Goal: Transaction & Acquisition: Book appointment/travel/reservation

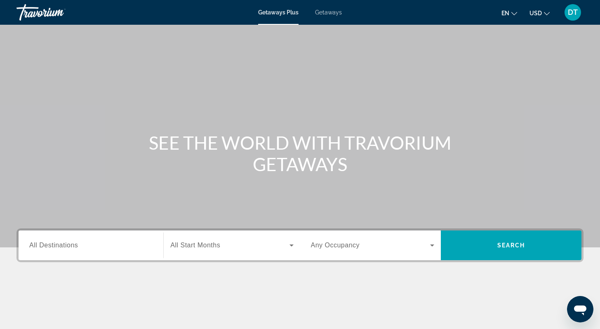
click at [69, 248] on span "All Destinations" at bounding box center [53, 245] width 49 height 7
click at [69, 248] on input "Destination All Destinations" at bounding box center [90, 246] width 123 height 10
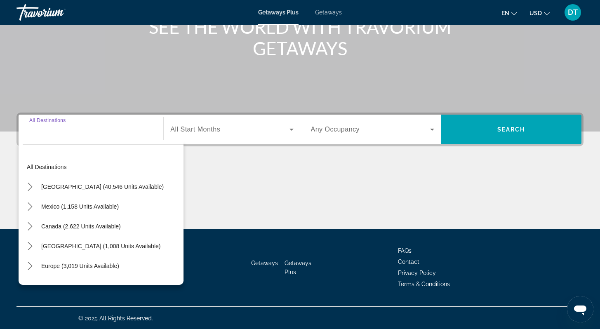
scroll to position [117, 0]
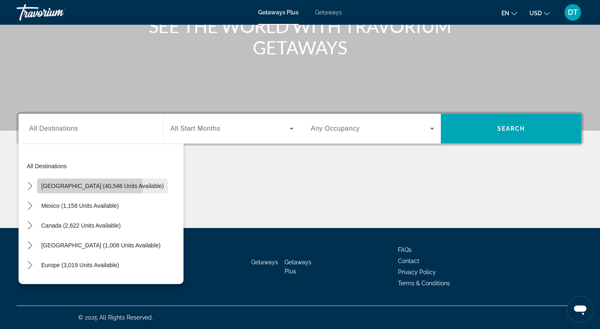
click at [66, 186] on span "United States (40,546 units available)" at bounding box center [102, 186] width 122 height 7
type input "**********"
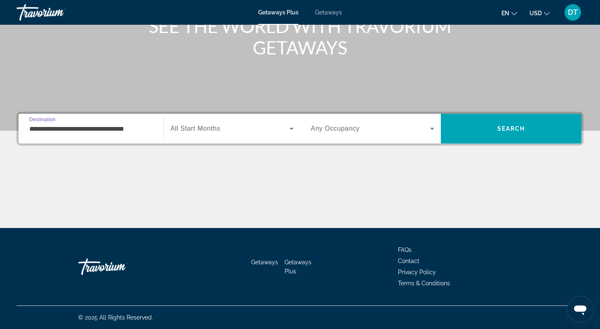
click at [432, 127] on icon "Search widget" at bounding box center [432, 129] width 10 height 10
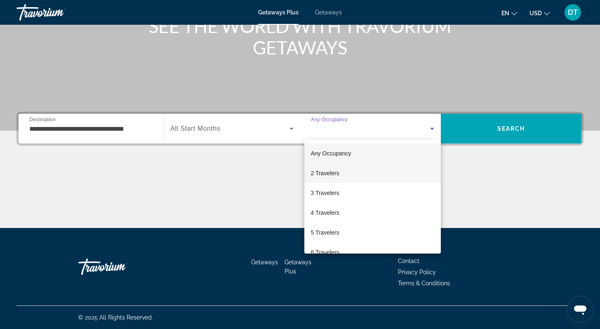
click at [345, 172] on mat-option "2 Travelers" at bounding box center [372, 173] width 136 height 20
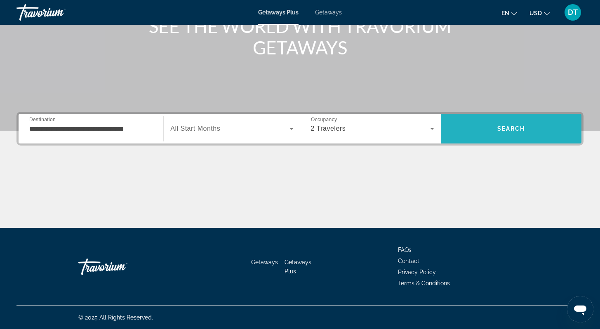
click at [511, 131] on span "Search" at bounding box center [511, 128] width 28 height 7
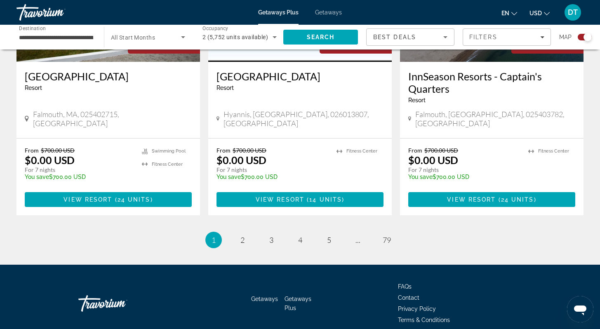
scroll to position [1285, 0]
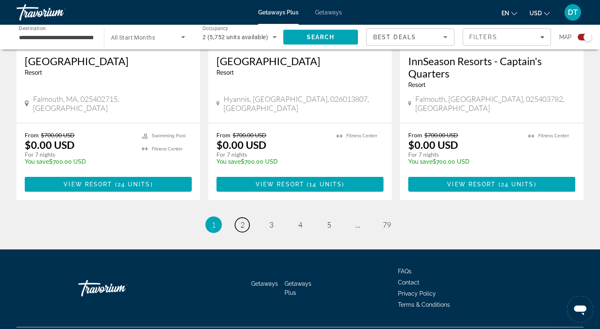
click at [241, 220] on span "2" at bounding box center [242, 224] width 4 height 9
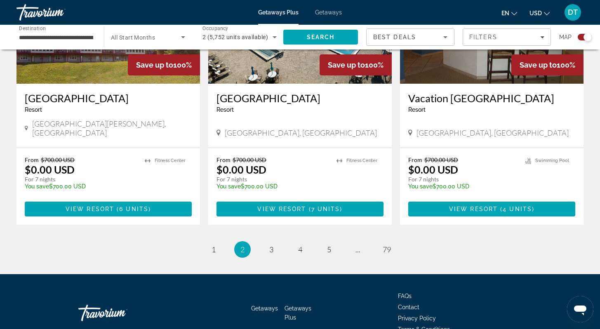
scroll to position [1285, 0]
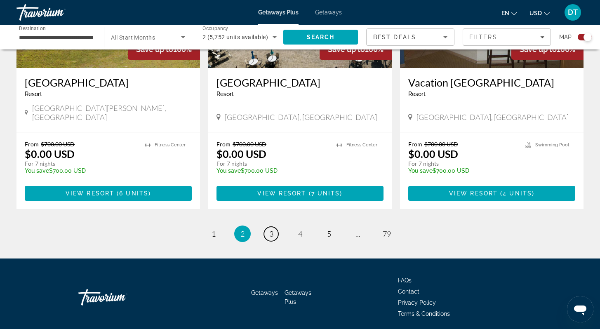
click at [272, 229] on span "3" at bounding box center [271, 233] width 4 height 9
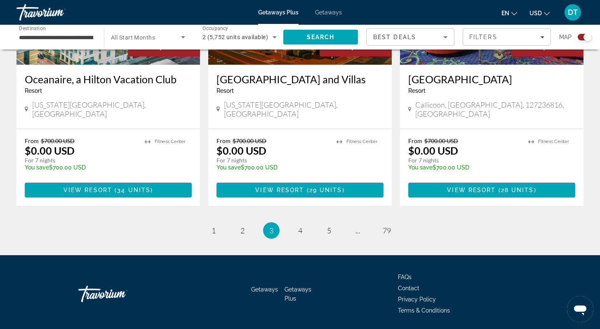
scroll to position [1269, 0]
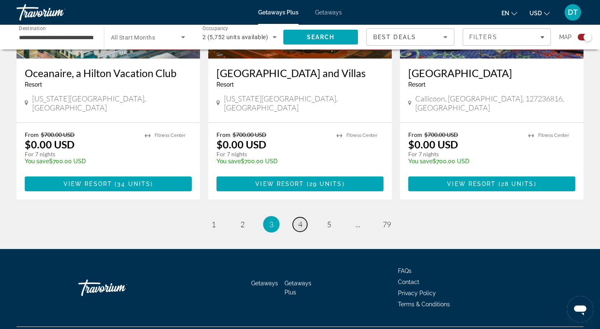
click at [298, 220] on span "4" at bounding box center [300, 224] width 4 height 9
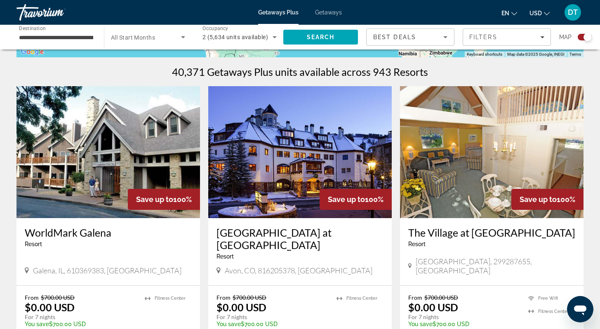
scroll to position [264, 0]
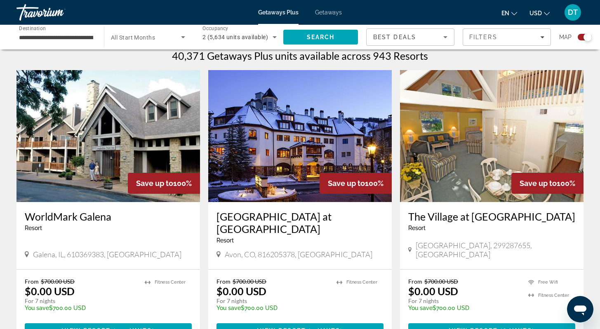
click at [108, 147] on img "Main content" at bounding box center [107, 136] width 183 height 132
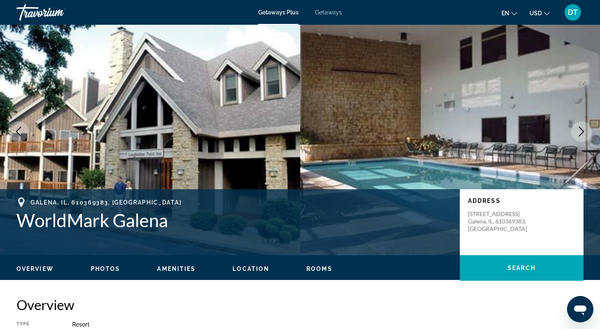
scroll to position [16, 0]
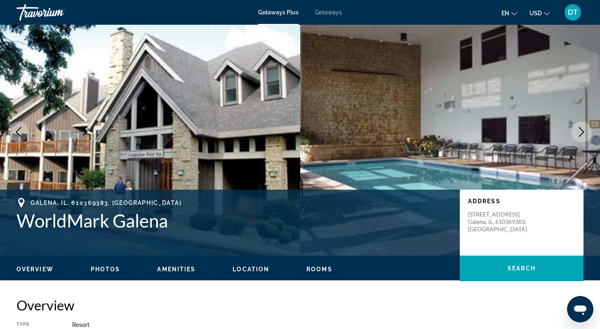
click at [580, 130] on icon "Next image" at bounding box center [581, 132] width 10 height 10
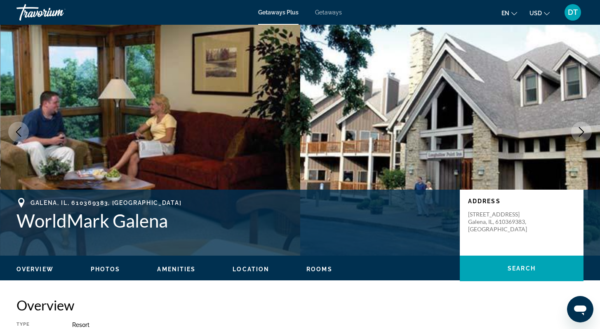
click at [579, 130] on icon "Next image" at bounding box center [581, 132] width 10 height 10
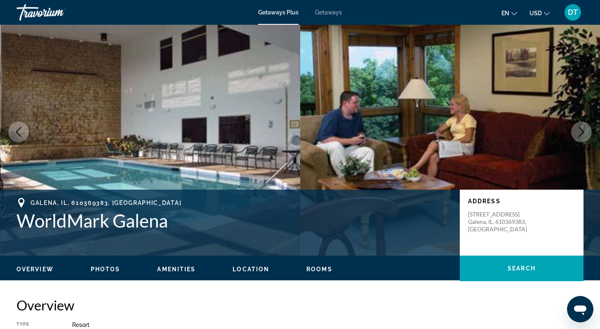
click at [580, 130] on icon "Next image" at bounding box center [581, 132] width 10 height 10
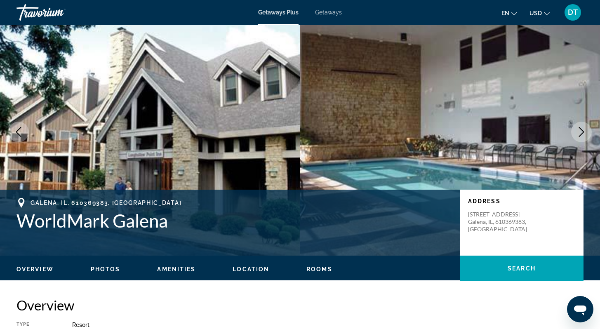
click at [580, 130] on icon "Next image" at bounding box center [581, 132] width 10 height 10
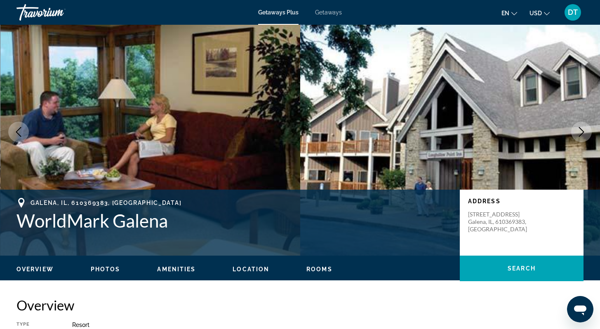
click at [580, 130] on icon "Next image" at bounding box center [581, 132] width 10 height 10
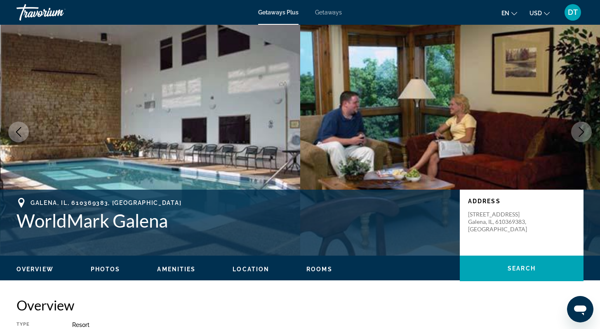
click at [579, 130] on icon "Next image" at bounding box center [581, 132] width 10 height 10
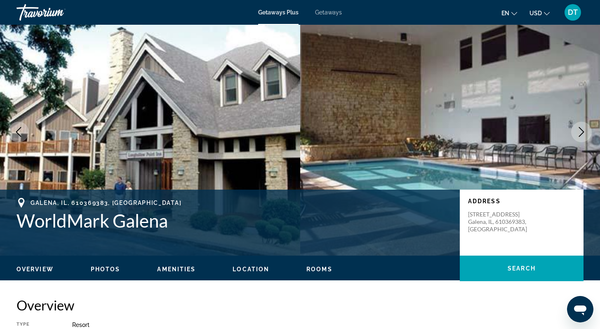
click at [578, 130] on icon "Next image" at bounding box center [581, 132] width 10 height 10
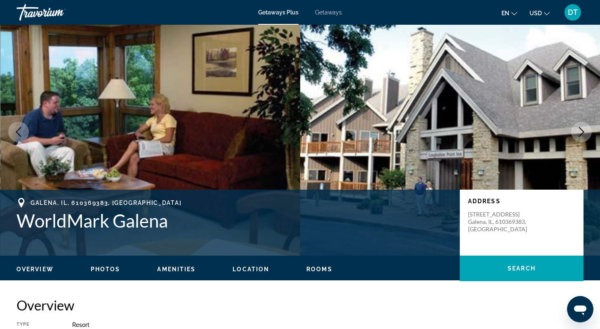
click at [577, 131] on icon "Next image" at bounding box center [581, 132] width 10 height 10
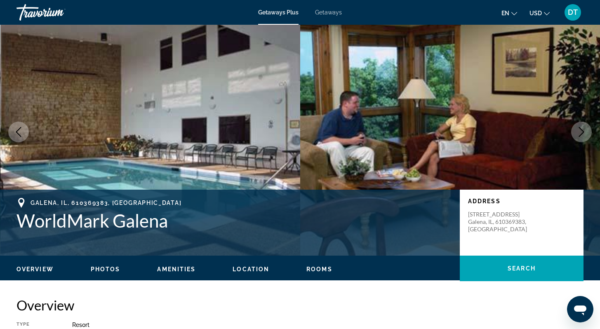
click at [576, 131] on button "Next image" at bounding box center [581, 132] width 21 height 21
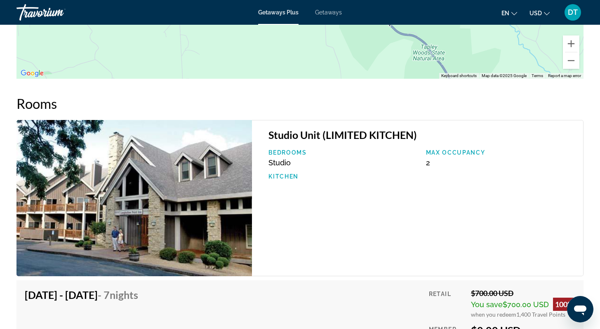
scroll to position [1138, 0]
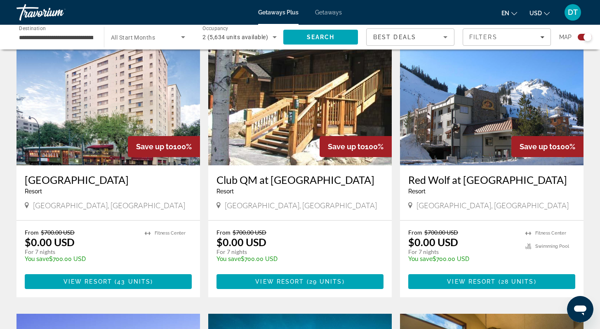
scroll to position [594, 0]
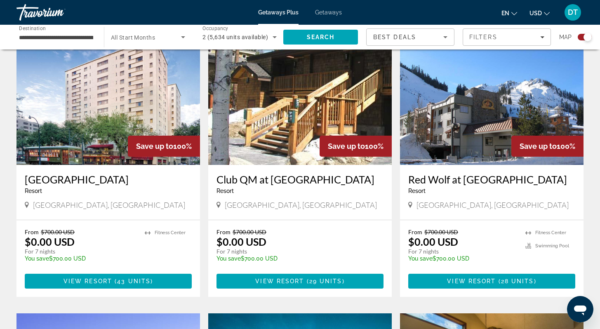
click at [134, 132] on img "Main content" at bounding box center [107, 99] width 183 height 132
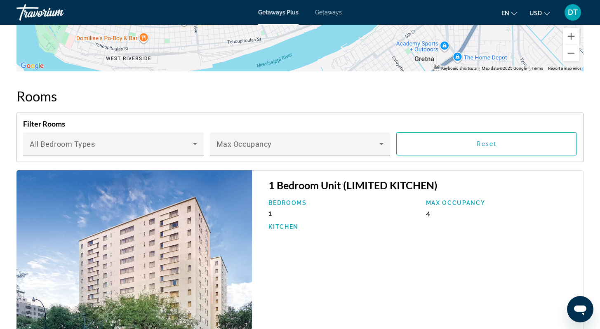
scroll to position [1237, 0]
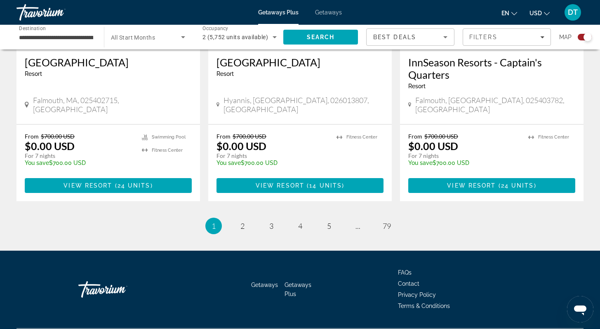
scroll to position [1285, 0]
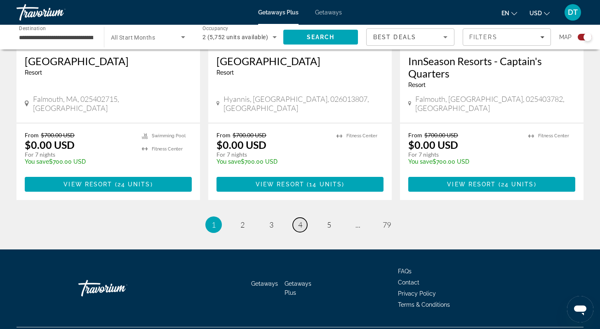
click at [302, 220] on span "4" at bounding box center [300, 224] width 4 height 9
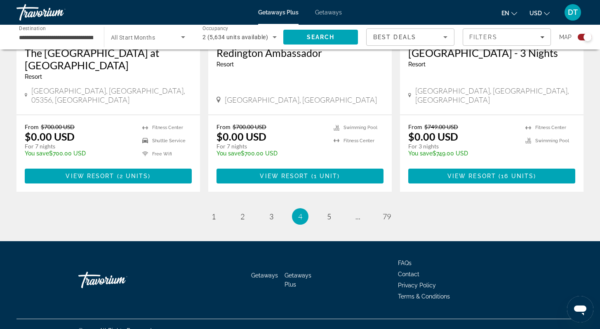
scroll to position [1322, 0]
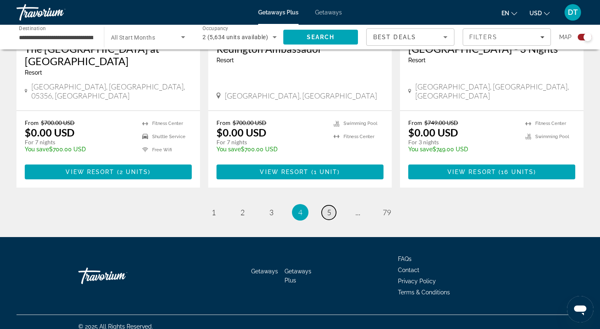
click at [329, 208] on span "5" at bounding box center [329, 212] width 4 height 9
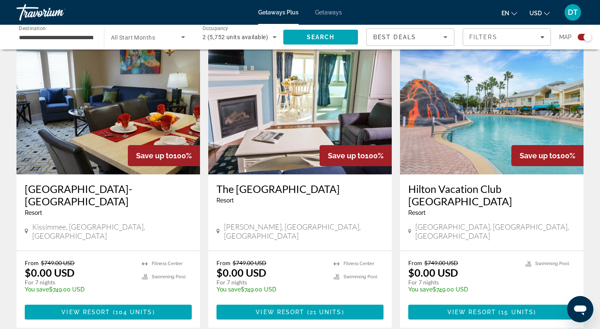
scroll to position [594, 0]
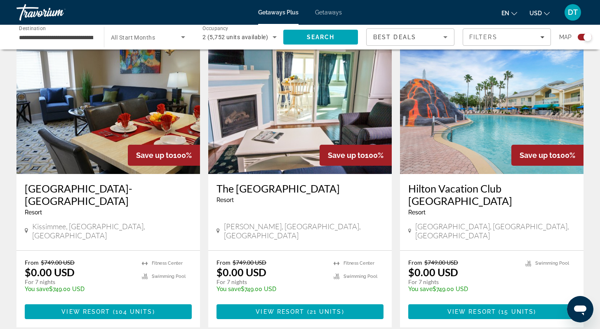
click at [293, 130] on img "Main content" at bounding box center [299, 108] width 183 height 132
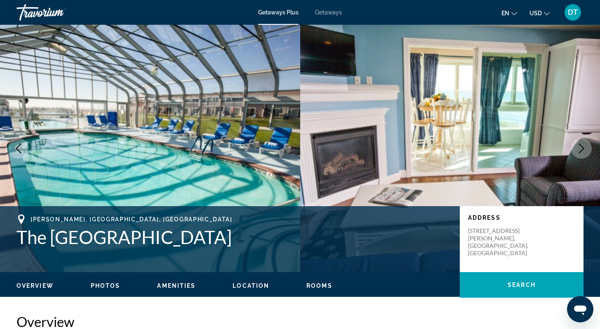
click at [581, 149] on icon "Next image" at bounding box center [581, 148] width 10 height 10
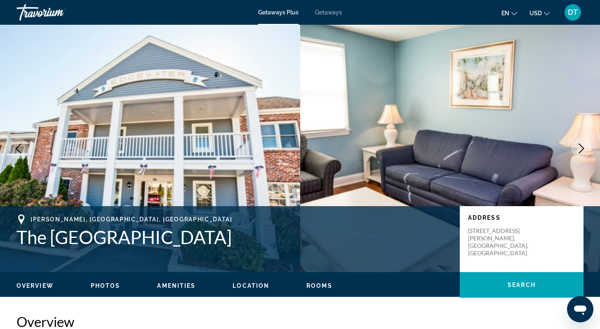
click at [582, 148] on icon "Next image" at bounding box center [581, 148] width 10 height 10
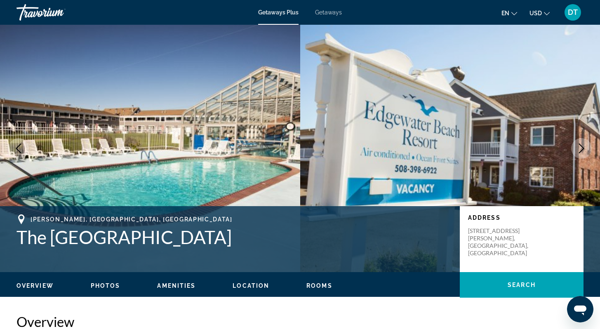
click at [581, 149] on icon "Next image" at bounding box center [581, 148] width 10 height 10
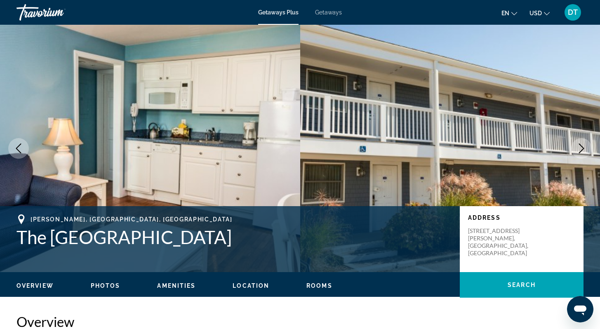
click at [580, 149] on icon "Next image" at bounding box center [581, 148] width 10 height 10
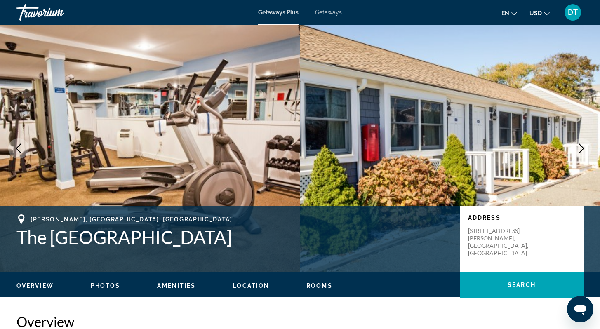
click at [581, 146] on icon "Next image" at bounding box center [581, 148] width 5 height 10
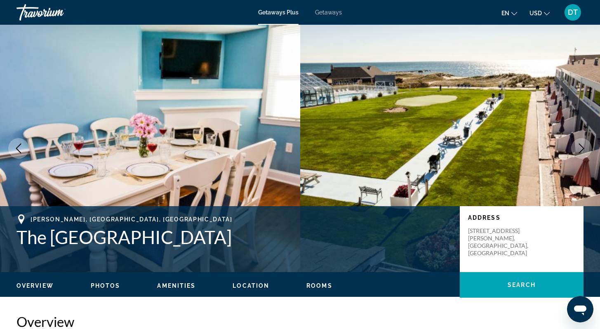
click at [580, 148] on icon "Next image" at bounding box center [581, 148] width 10 height 10
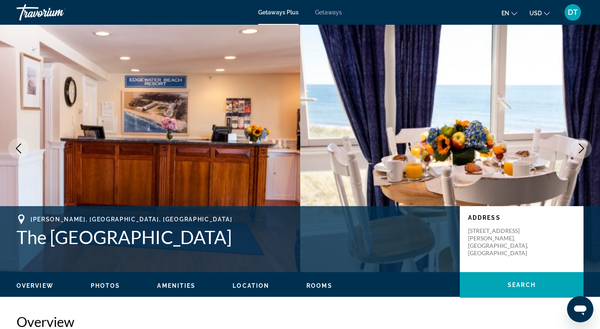
click at [578, 148] on icon "Next image" at bounding box center [581, 148] width 10 height 10
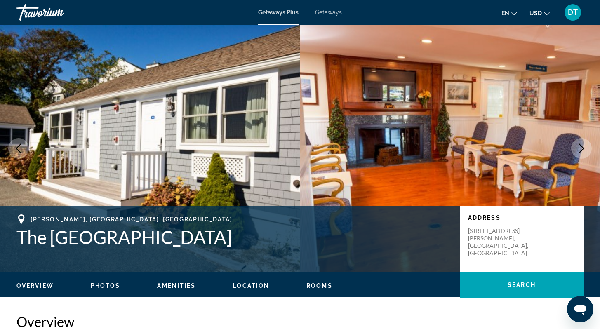
click at [577, 148] on icon "Next image" at bounding box center [581, 148] width 10 height 10
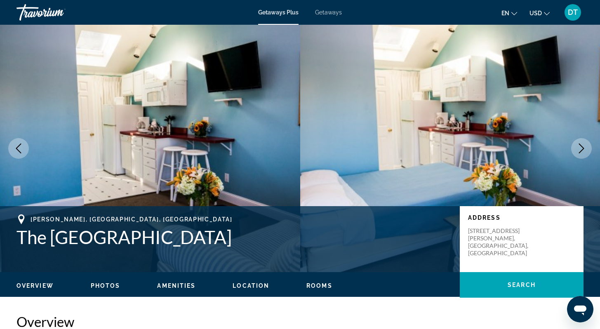
click at [576, 149] on icon "Next image" at bounding box center [581, 148] width 10 height 10
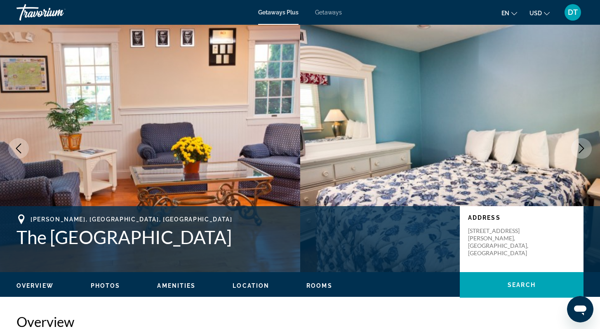
click at [575, 150] on button "Next image" at bounding box center [581, 148] width 21 height 21
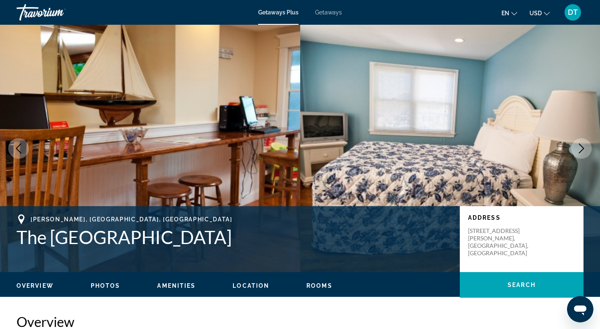
click at [579, 147] on icon "Next image" at bounding box center [581, 148] width 10 height 10
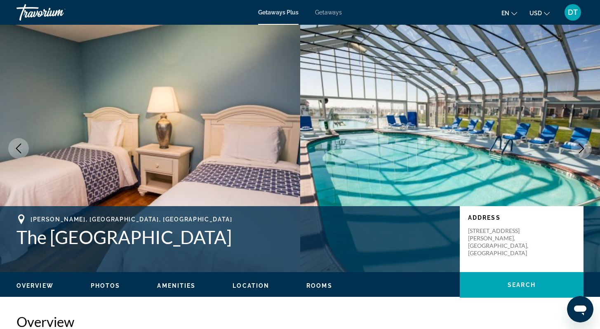
click at [579, 147] on icon "Next image" at bounding box center [581, 148] width 10 height 10
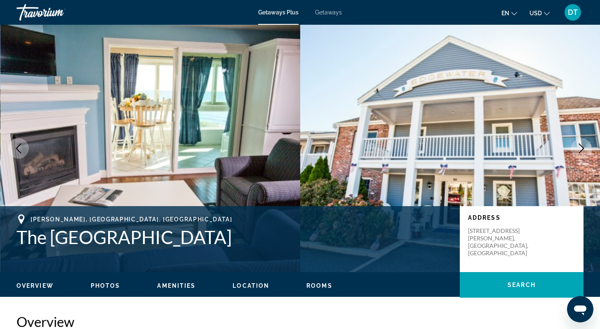
click at [577, 148] on icon "Next image" at bounding box center [581, 148] width 10 height 10
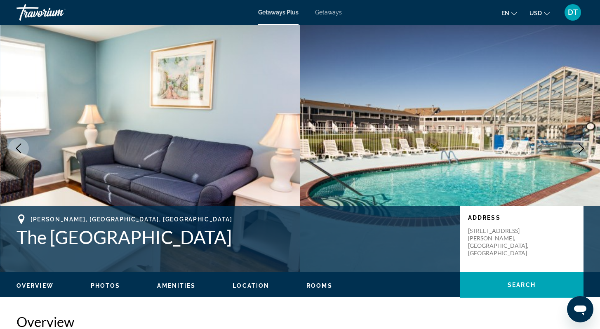
click at [580, 145] on icon "Next image" at bounding box center [581, 148] width 5 height 10
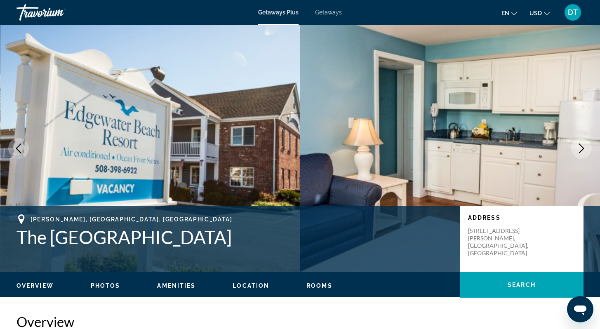
click at [580, 145] on icon "Next image" at bounding box center [581, 148] width 10 height 10
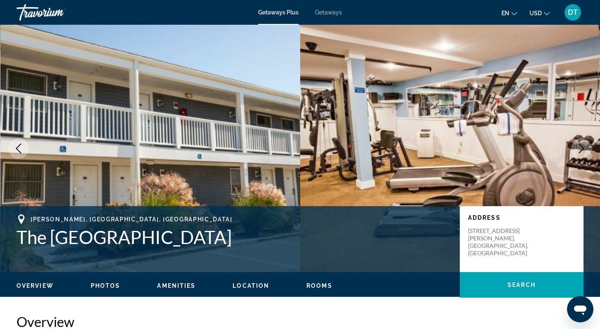
click at [582, 145] on icon "Next image" at bounding box center [581, 148] width 10 height 10
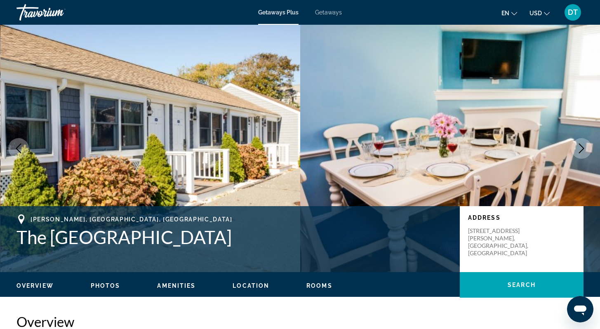
click at [581, 146] on icon "Next image" at bounding box center [581, 148] width 5 height 10
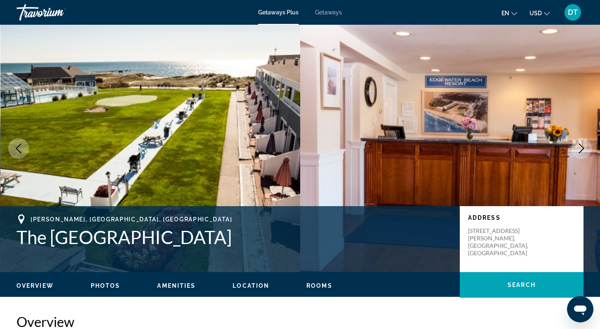
click at [578, 147] on icon "Next image" at bounding box center [581, 148] width 10 height 10
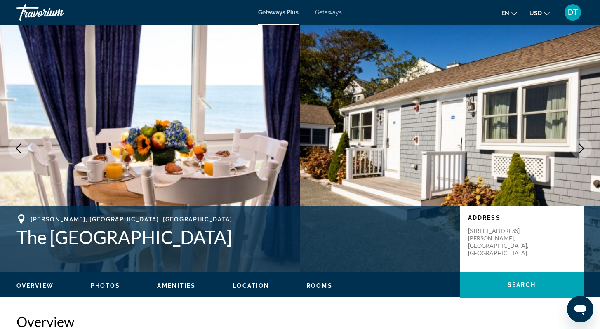
click at [579, 147] on icon "Next image" at bounding box center [581, 148] width 10 height 10
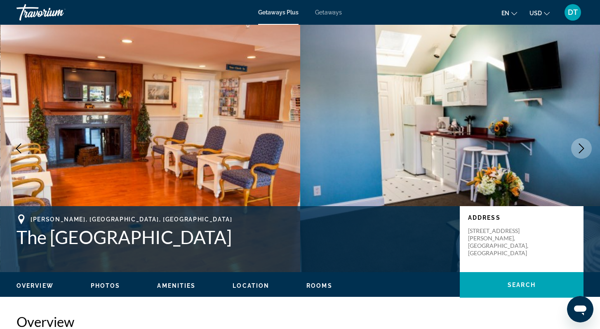
click at [577, 148] on icon "Next image" at bounding box center [581, 148] width 10 height 10
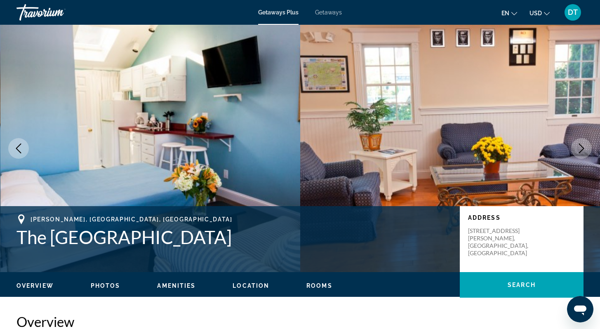
click at [576, 148] on icon "Next image" at bounding box center [581, 148] width 10 height 10
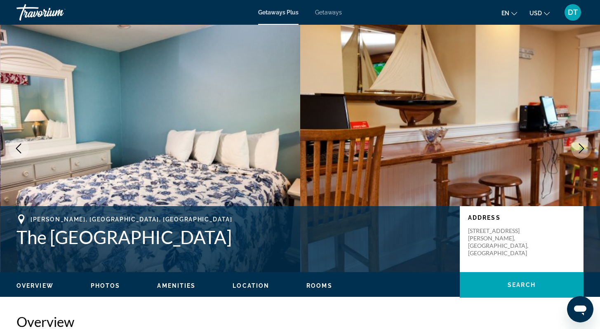
click at [578, 147] on icon "Next image" at bounding box center [581, 148] width 10 height 10
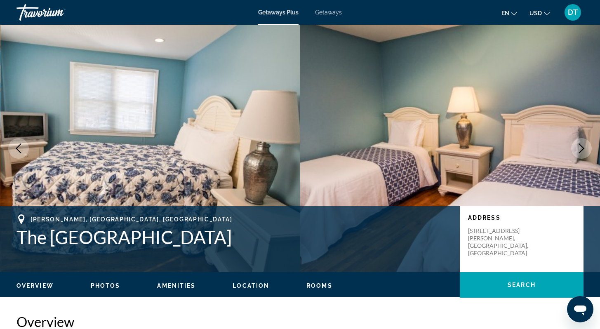
click at [577, 148] on icon "Next image" at bounding box center [581, 148] width 10 height 10
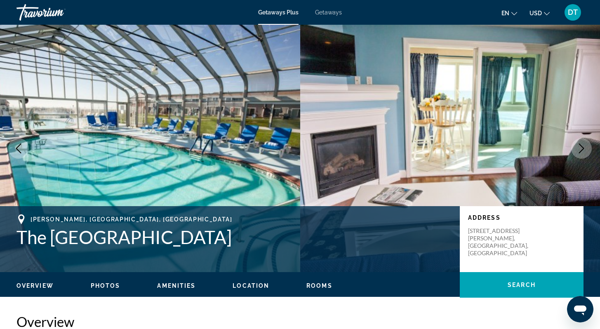
click at [575, 149] on button "Next image" at bounding box center [581, 148] width 21 height 21
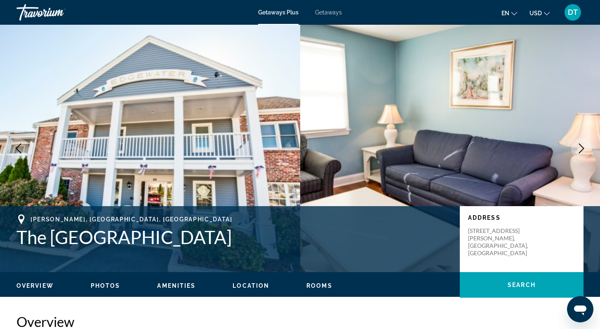
click at [581, 141] on button "Next image" at bounding box center [581, 148] width 21 height 21
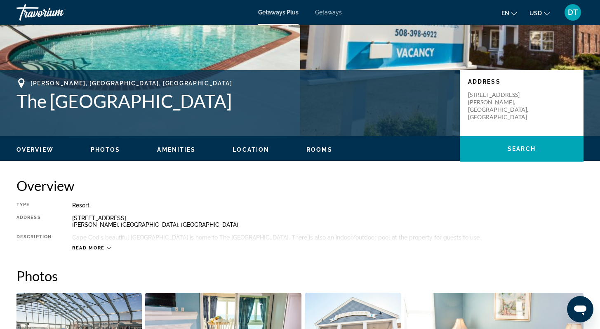
scroll to position [148, 0]
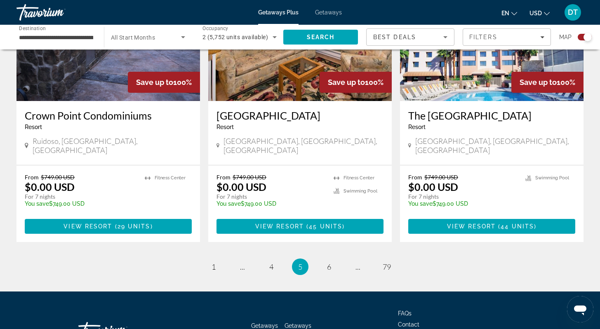
scroll to position [1286, 0]
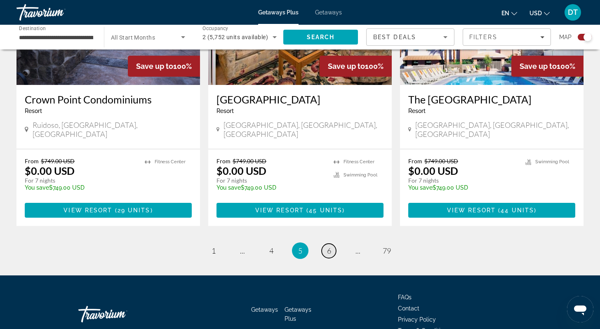
click at [329, 246] on span "6" at bounding box center [329, 250] width 4 height 9
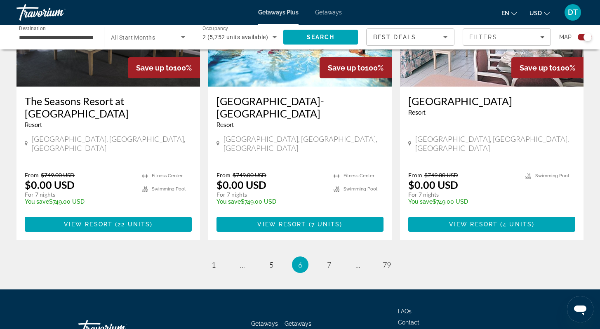
scroll to position [1272, 0]
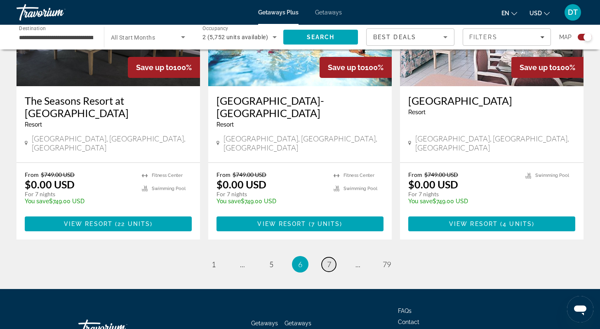
click at [331, 257] on link "page 7" at bounding box center [328, 264] width 14 height 14
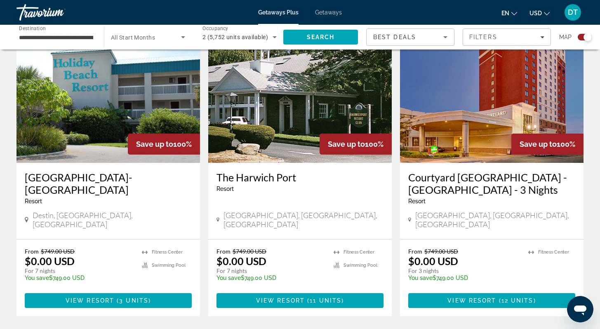
scroll to position [1187, 0]
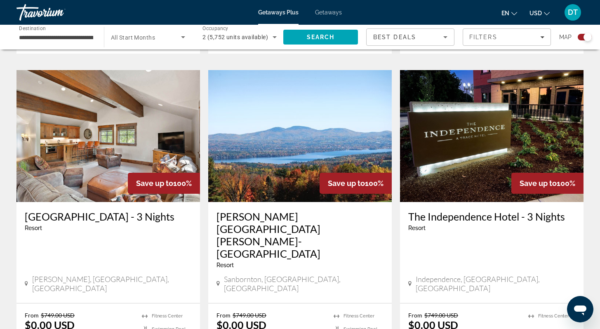
scroll to position [1171, 0]
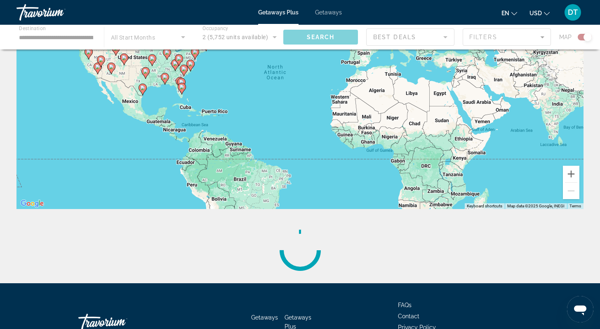
scroll to position [115, 0]
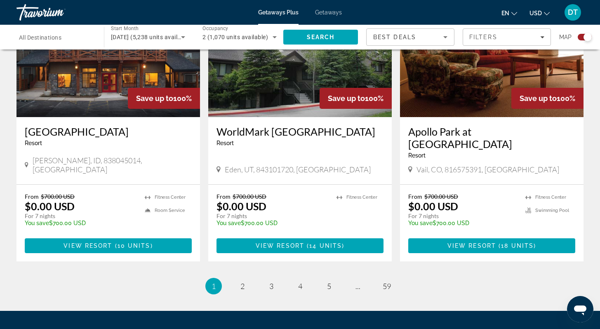
scroll to position [1220, 0]
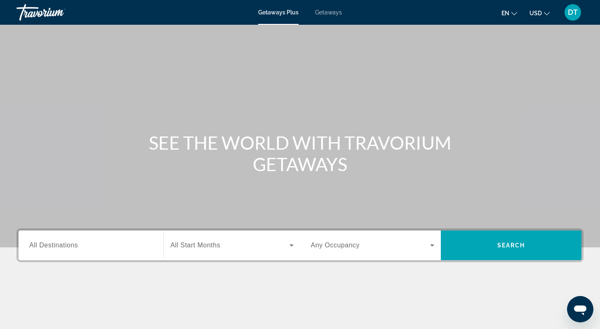
click at [43, 248] on span "All Destinations" at bounding box center [53, 245] width 49 height 7
click at [43, 248] on input "Destination All Destinations" at bounding box center [90, 246] width 123 height 10
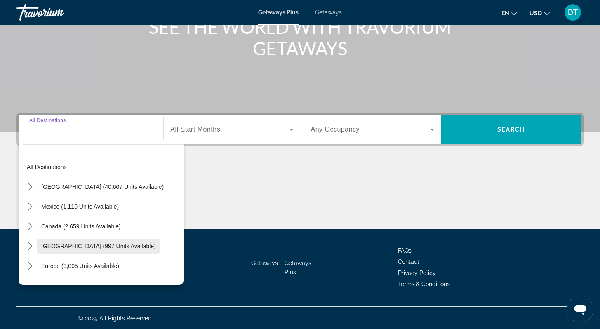
scroll to position [117, 0]
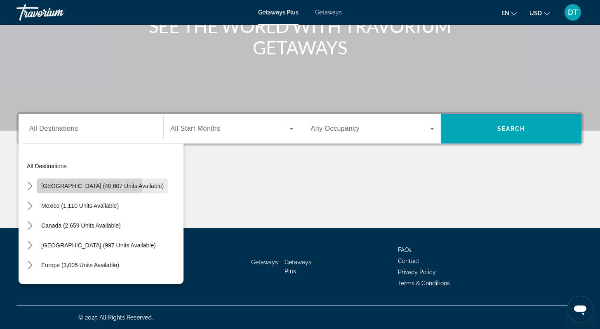
click at [68, 186] on span "United States (40,607 units available)" at bounding box center [102, 186] width 122 height 7
type input "**********"
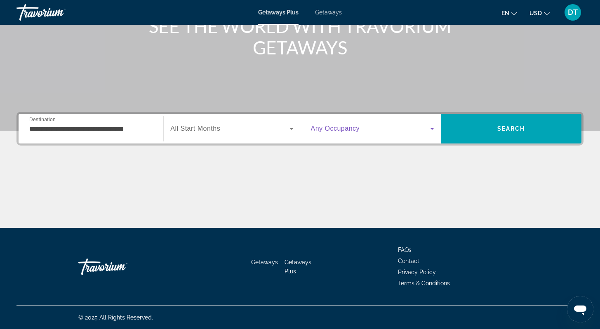
click at [432, 127] on icon "Search widget" at bounding box center [432, 129] width 10 height 10
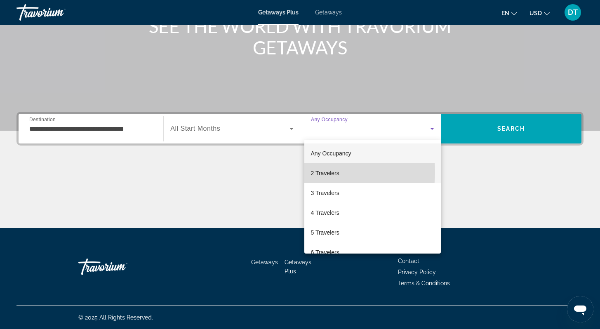
click at [314, 172] on span "2 Travelers" at bounding box center [325, 173] width 28 height 10
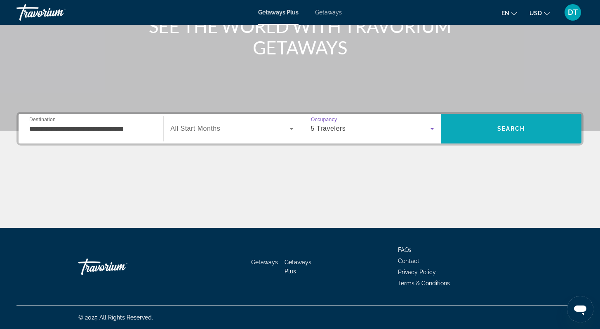
click at [505, 127] on span "Search" at bounding box center [511, 128] width 28 height 7
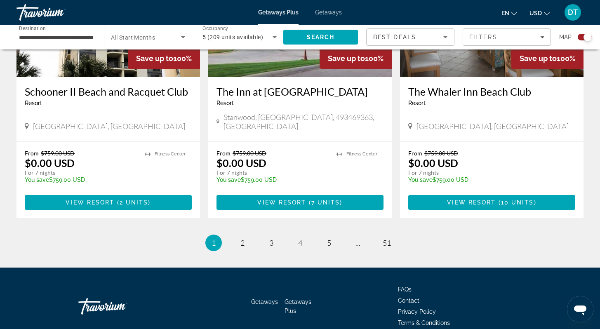
scroll to position [1285, 0]
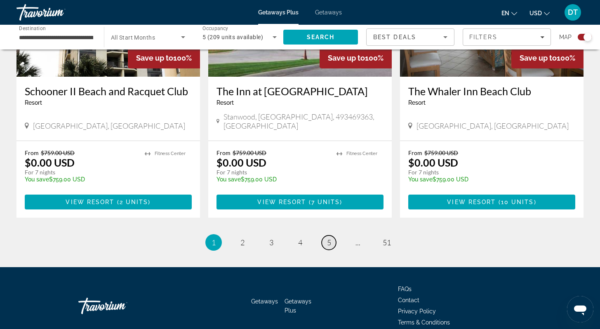
click at [330, 238] on span "5" at bounding box center [329, 242] width 4 height 9
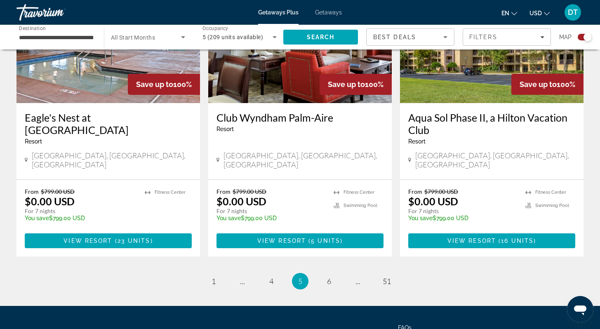
scroll to position [1302, 0]
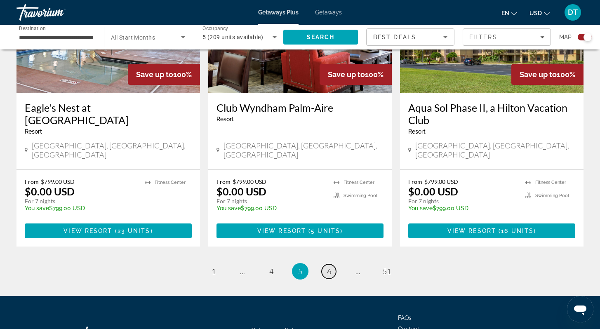
click at [330, 267] on span "6" at bounding box center [329, 271] width 4 height 9
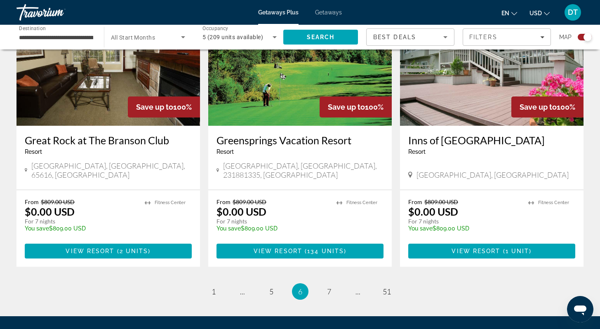
scroll to position [1253, 0]
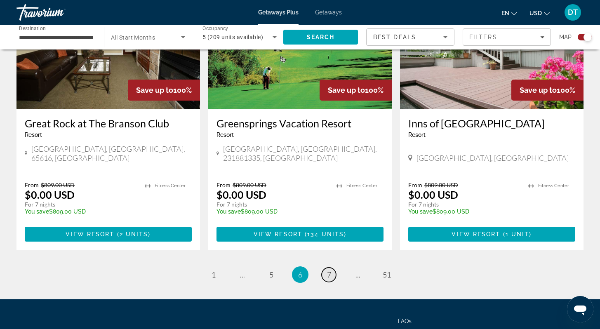
click at [332, 268] on link "page 7" at bounding box center [328, 275] width 14 height 14
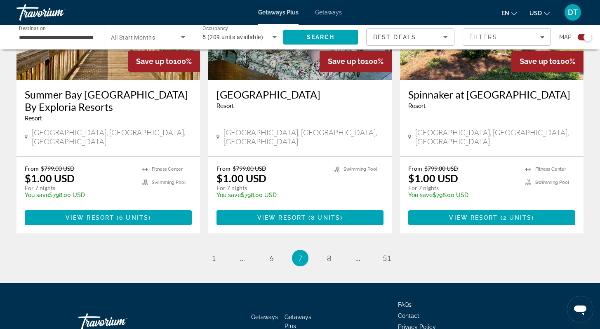
scroll to position [1297, 0]
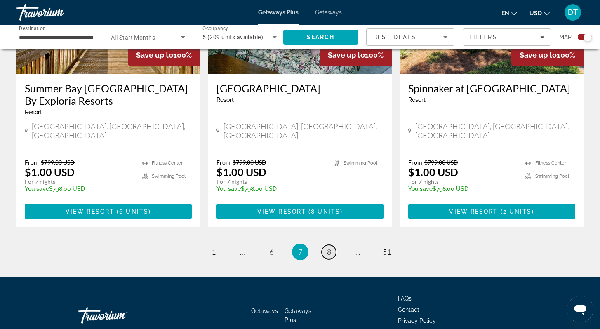
click at [331, 247] on span "8" at bounding box center [329, 251] width 4 height 9
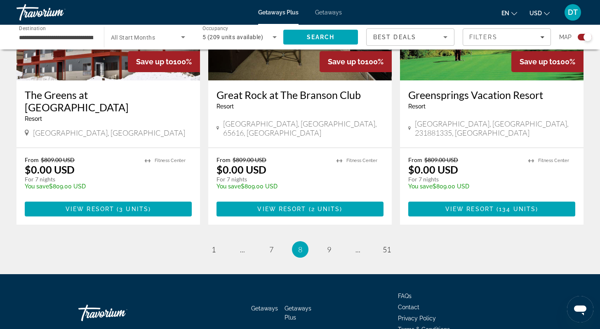
scroll to position [1269, 0]
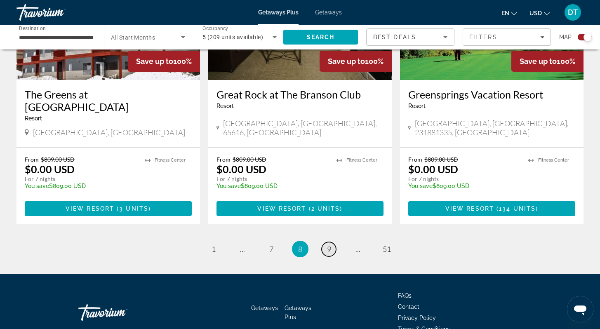
click at [329, 242] on link "page 9" at bounding box center [328, 249] width 14 height 14
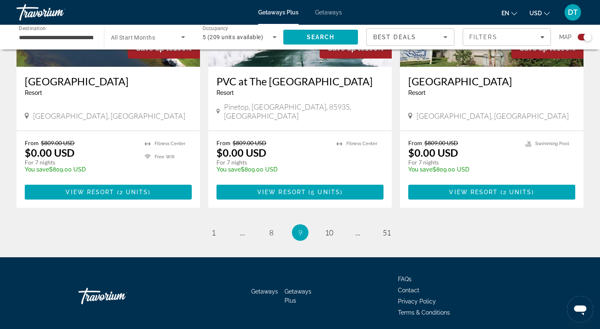
scroll to position [1297, 0]
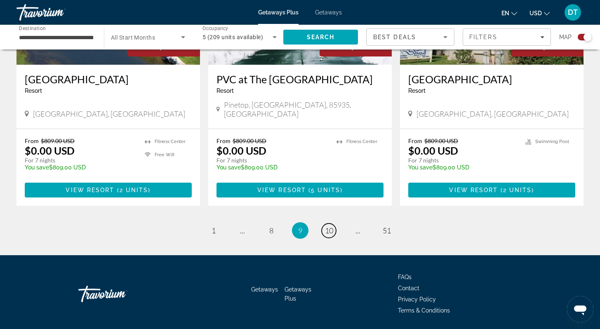
click at [329, 226] on span "10" at bounding box center [329, 230] width 8 height 9
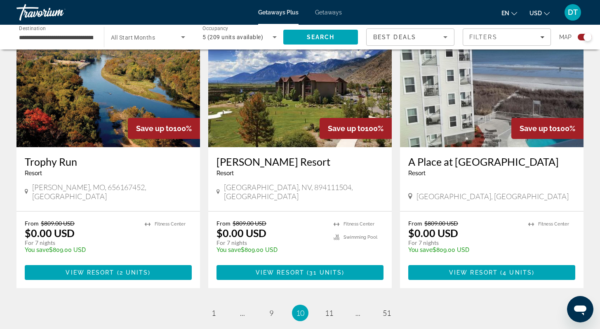
scroll to position [1204, 0]
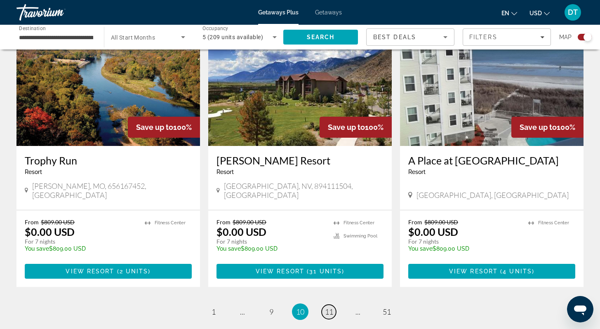
click at [324, 305] on link "page 11" at bounding box center [328, 312] width 14 height 14
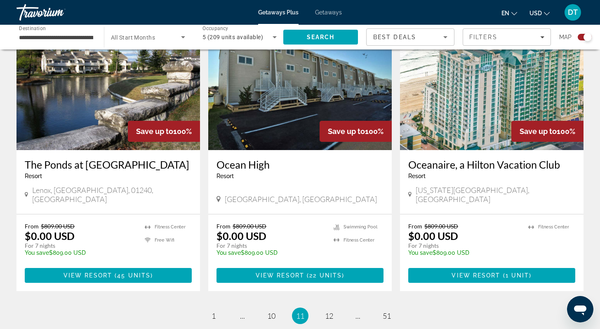
scroll to position [1237, 0]
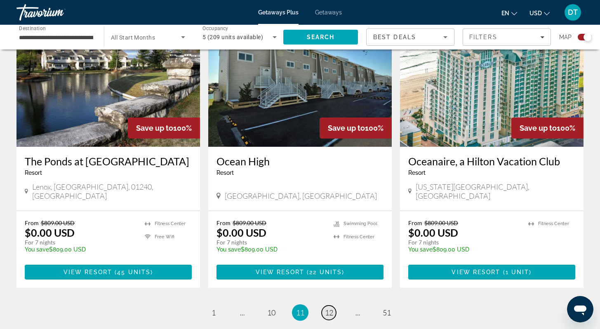
click at [331, 308] on span "12" at bounding box center [329, 312] width 8 height 9
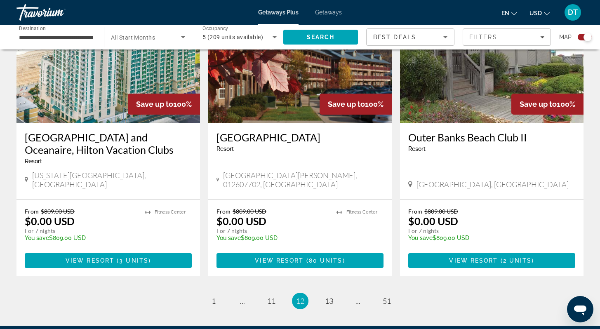
scroll to position [1286, 0]
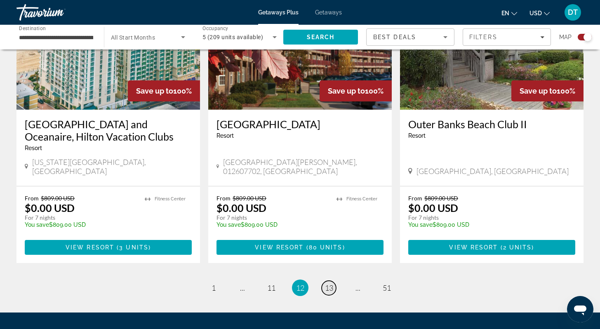
click at [327, 283] on span "13" at bounding box center [329, 287] width 8 height 9
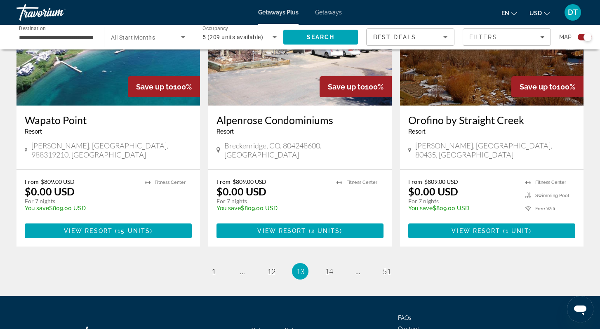
scroll to position [1253, 0]
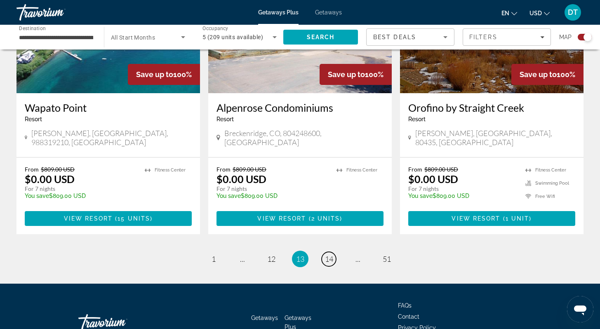
click at [327, 254] on span "14" at bounding box center [329, 258] width 8 height 9
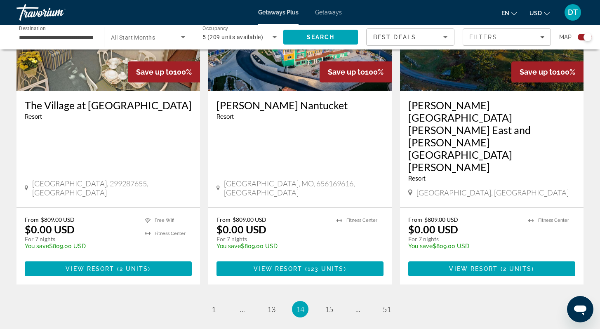
scroll to position [1269, 0]
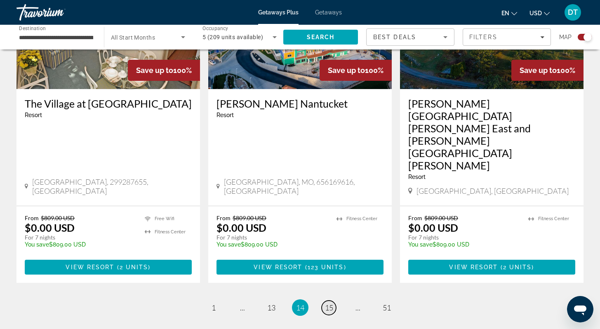
click at [329, 303] on span "15" at bounding box center [329, 307] width 8 height 9
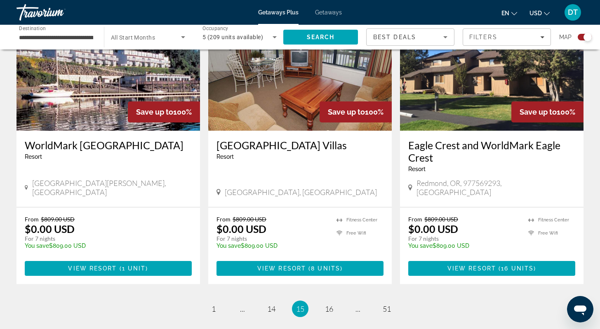
scroll to position [1220, 0]
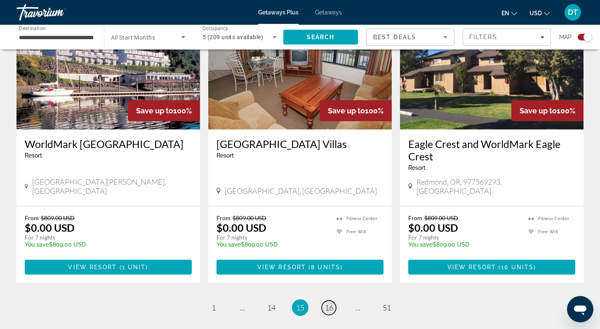
click at [326, 303] on span "16" at bounding box center [329, 307] width 8 height 9
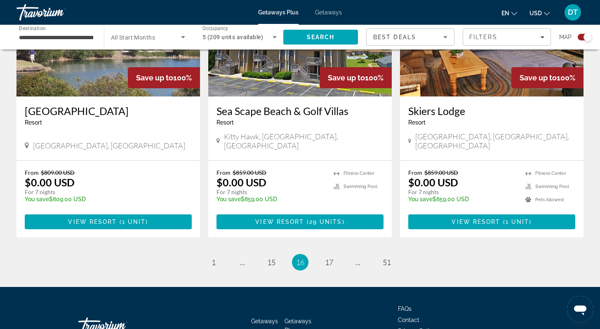
scroll to position [1253, 0]
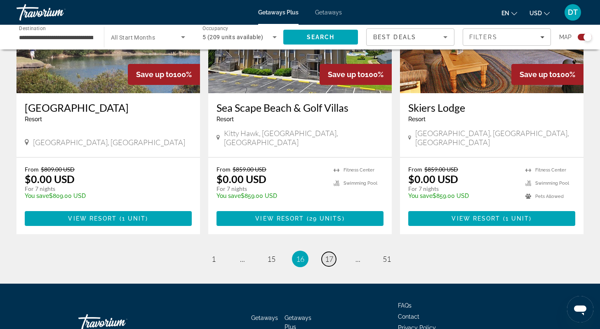
click at [327, 254] on span "17" at bounding box center [329, 258] width 8 height 9
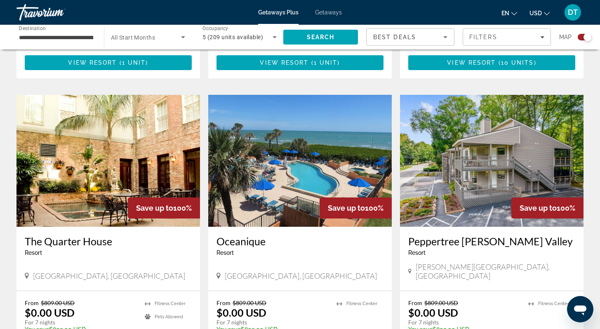
scroll to position [1138, 0]
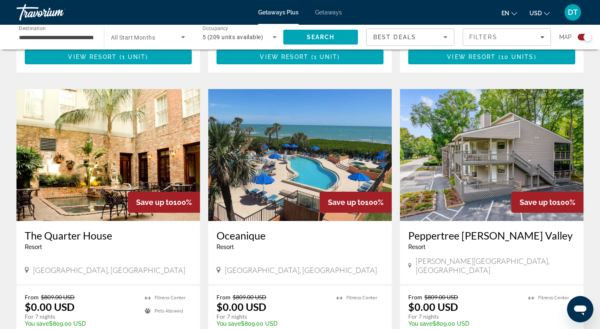
click at [132, 145] on img "Main content" at bounding box center [107, 155] width 183 height 132
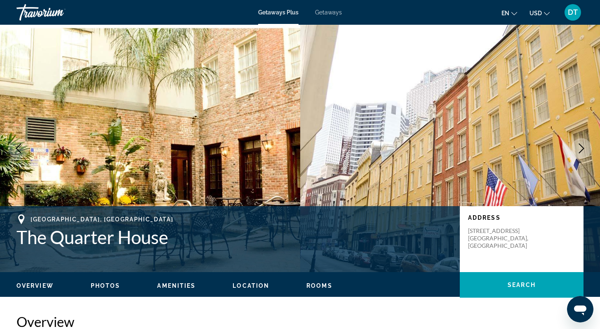
click at [581, 148] on icon "Next image" at bounding box center [581, 148] width 10 height 10
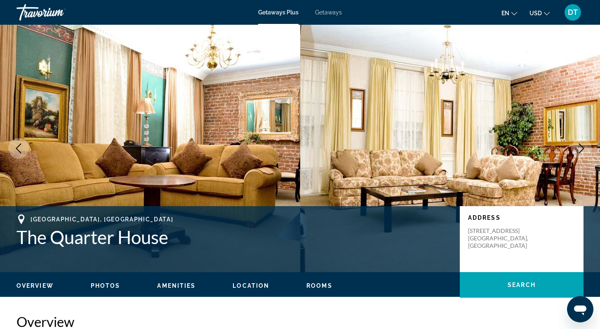
click at [581, 149] on icon "Next image" at bounding box center [581, 148] width 10 height 10
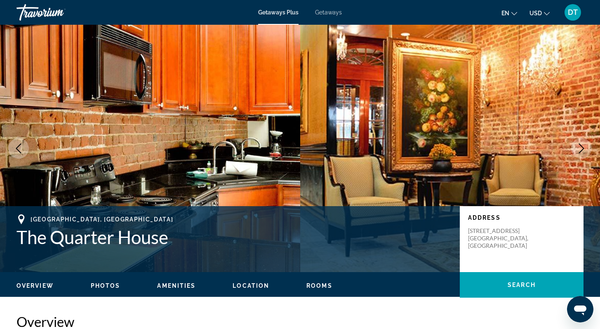
click at [582, 148] on icon "Next image" at bounding box center [581, 148] width 10 height 10
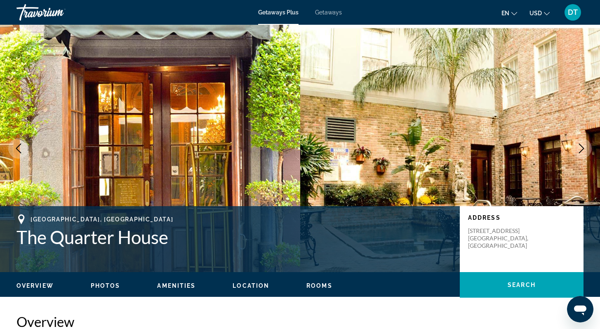
click at [582, 148] on icon "Next image" at bounding box center [581, 148] width 10 height 10
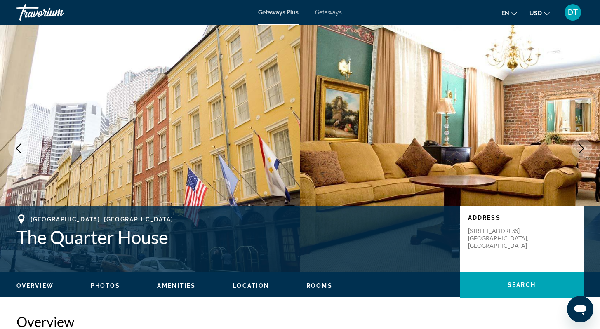
click at [582, 148] on icon "Next image" at bounding box center [581, 148] width 5 height 10
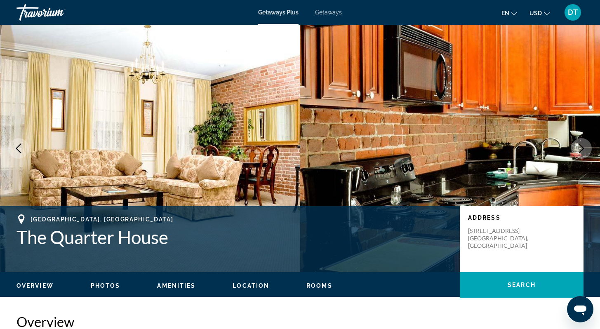
click at [583, 147] on icon "Next image" at bounding box center [581, 148] width 5 height 10
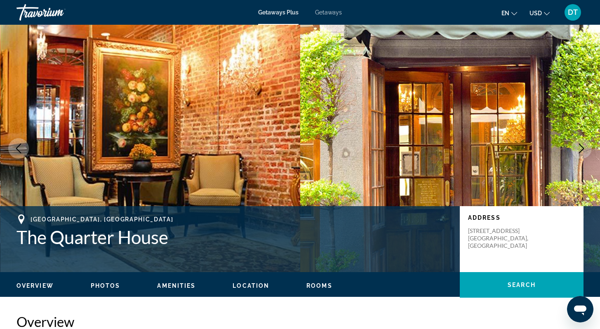
click at [583, 147] on icon "Next image" at bounding box center [581, 148] width 10 height 10
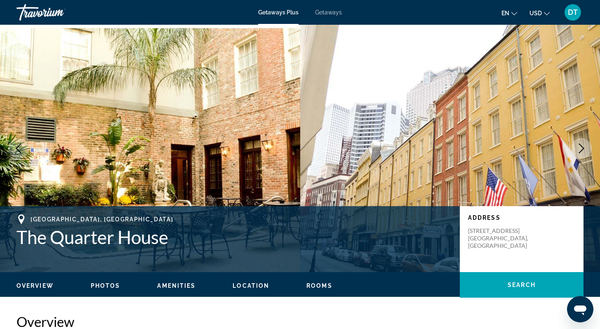
click at [584, 147] on icon "Next image" at bounding box center [581, 148] width 10 height 10
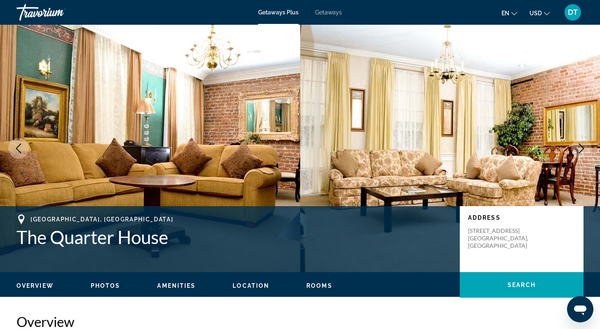
click at [585, 146] on icon "Next image" at bounding box center [581, 148] width 10 height 10
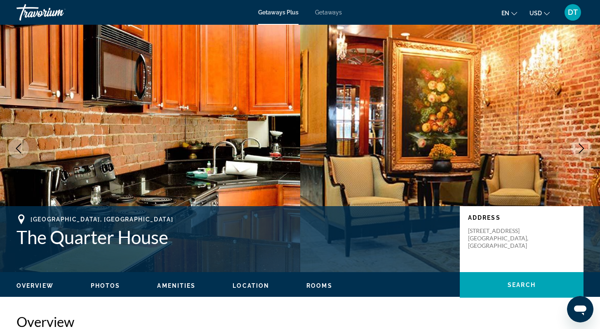
click at [583, 148] on icon "Next image" at bounding box center [581, 148] width 5 height 10
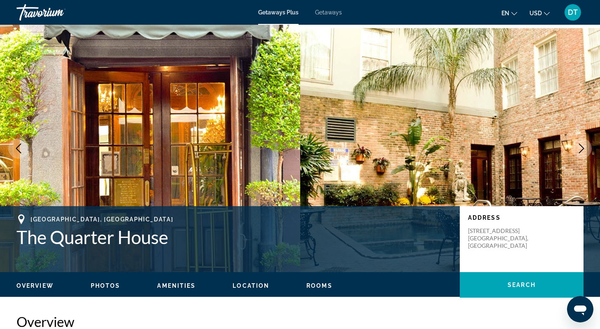
click at [583, 148] on icon "Next image" at bounding box center [581, 148] width 5 height 10
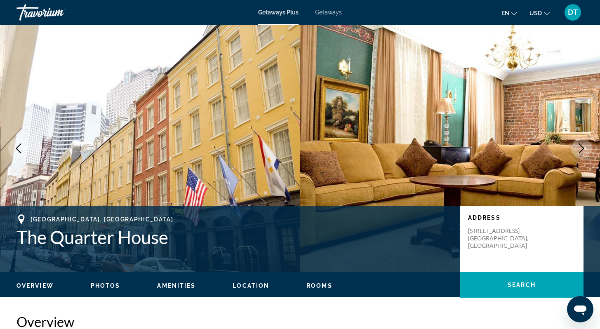
click at [583, 148] on icon "Next image" at bounding box center [581, 148] width 5 height 10
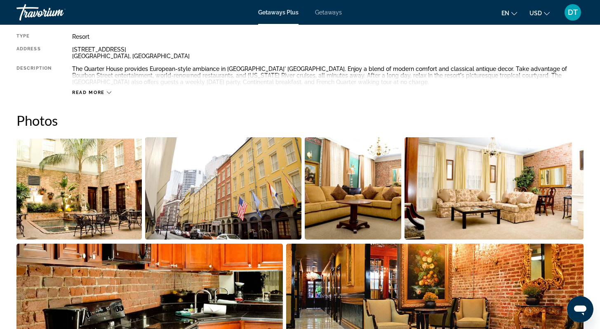
scroll to position [303, 0]
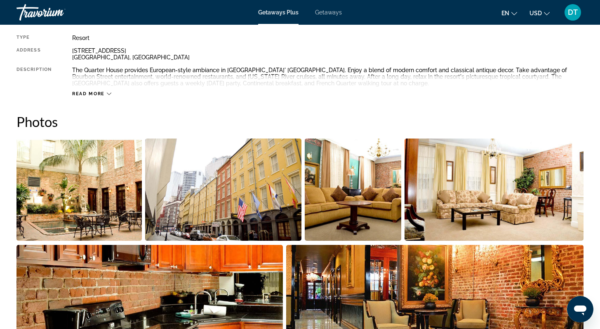
click at [63, 201] on img "Open full-screen image slider" at bounding box center [78, 189] width 125 height 102
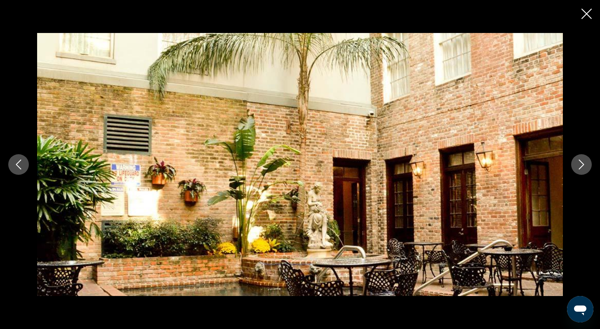
click at [580, 161] on icon "Next image" at bounding box center [581, 165] width 5 height 10
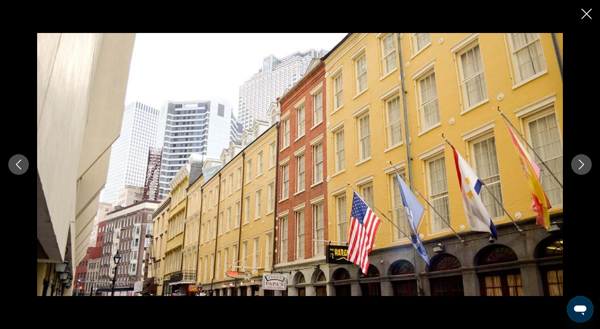
click at [580, 161] on icon "Next image" at bounding box center [581, 165] width 5 height 10
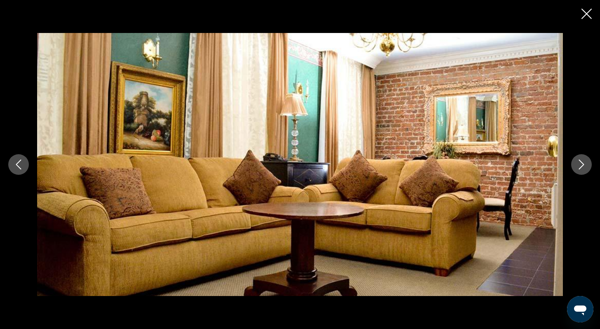
click at [580, 161] on icon "Next image" at bounding box center [581, 165] width 5 height 10
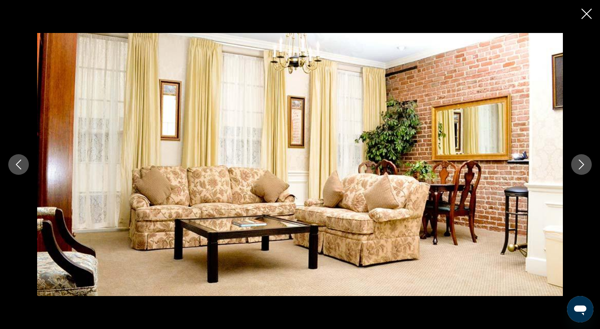
click at [580, 161] on icon "Next image" at bounding box center [581, 165] width 5 height 10
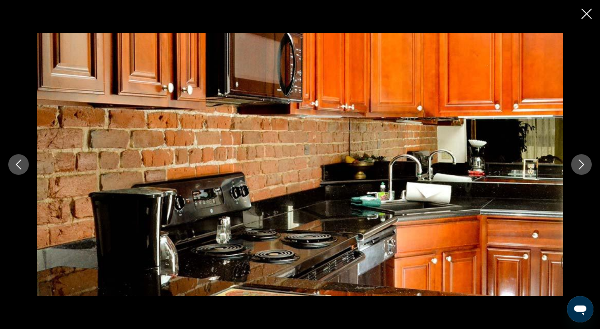
click at [580, 161] on icon "Next image" at bounding box center [581, 165] width 5 height 10
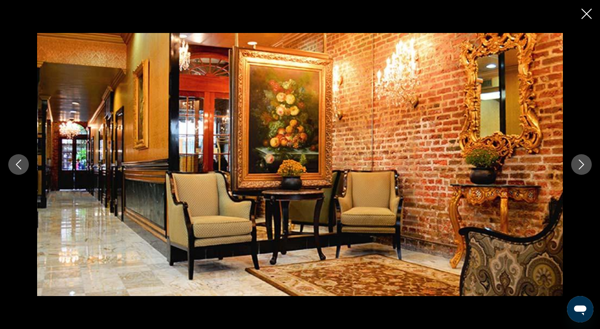
click at [580, 161] on icon "Next image" at bounding box center [581, 165] width 5 height 10
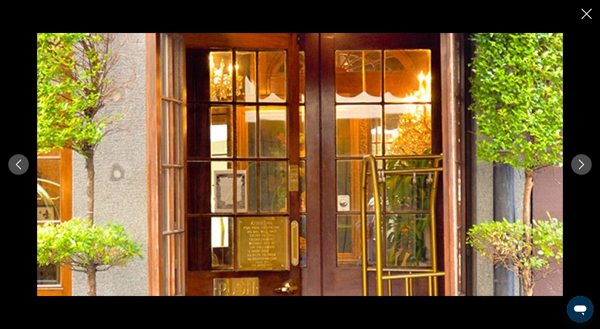
click at [580, 161] on icon "Next image" at bounding box center [581, 165] width 5 height 10
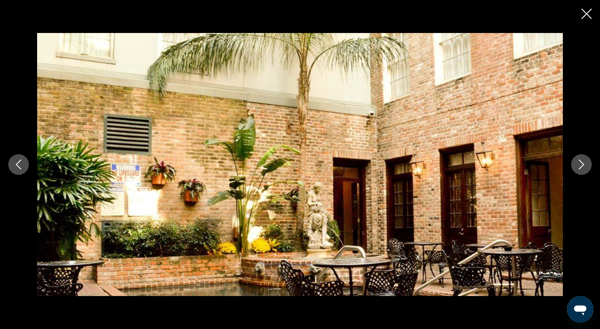
click at [581, 160] on icon "Next image" at bounding box center [581, 165] width 10 height 10
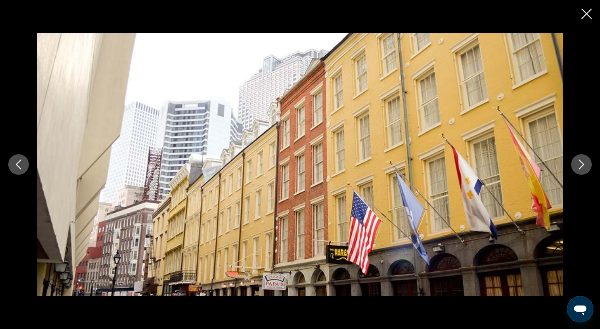
click at [581, 160] on icon "Next image" at bounding box center [581, 165] width 10 height 10
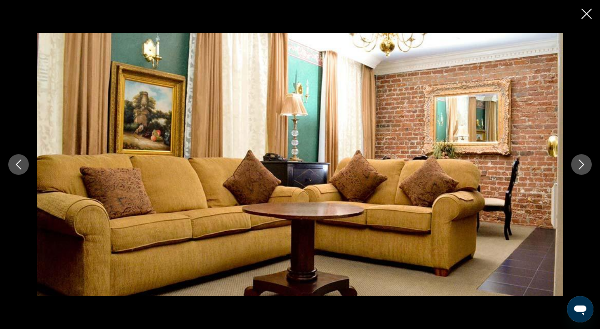
click at [581, 160] on icon "Next image" at bounding box center [581, 165] width 10 height 10
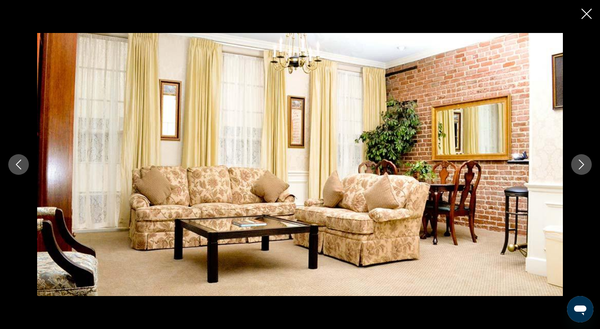
click at [581, 160] on icon "Next image" at bounding box center [581, 165] width 10 height 10
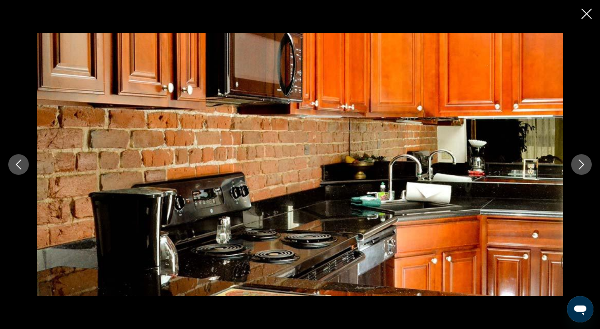
click at [581, 160] on icon "Next image" at bounding box center [581, 165] width 10 height 10
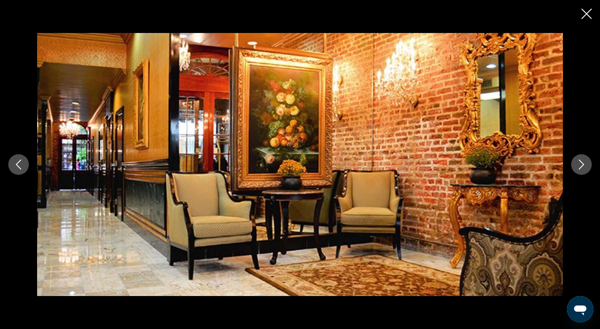
click at [581, 160] on icon "Next image" at bounding box center [581, 165] width 10 height 10
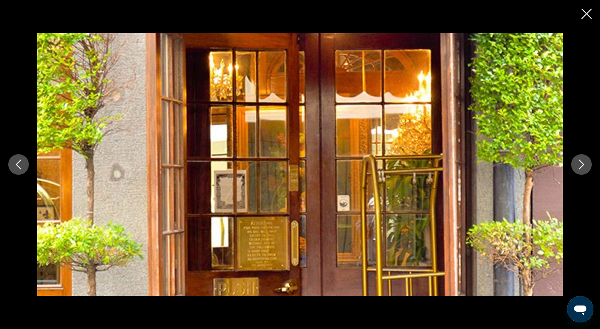
click at [587, 13] on icon "Close slideshow" at bounding box center [586, 14] width 10 height 10
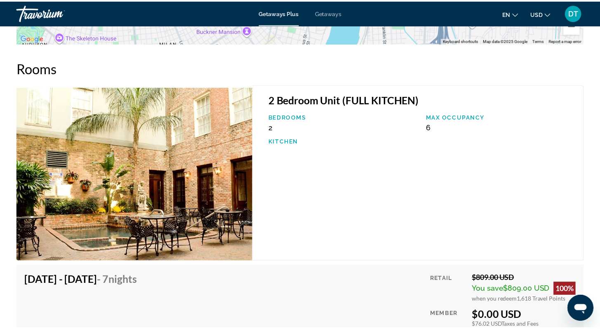
scroll to position [1293, 0]
